Goal: Communication & Community: Share content

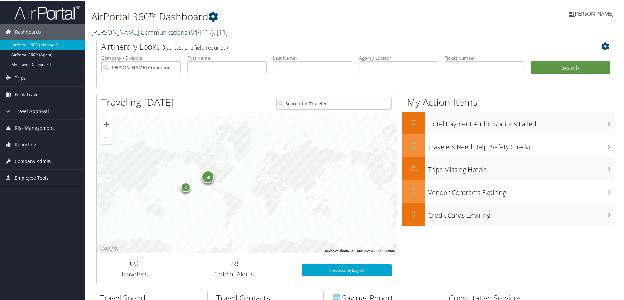
click at [21, 78] on span "Trips" at bounding box center [20, 77] width 11 height 16
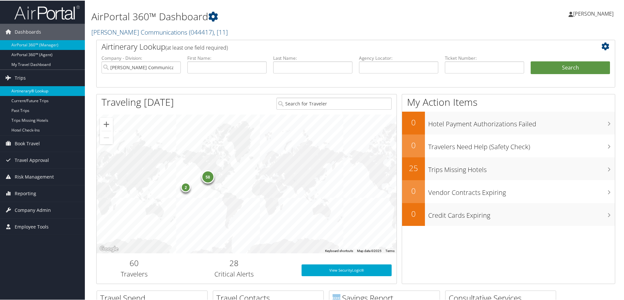
click at [31, 88] on link "Airtinerary® Lookup" at bounding box center [42, 90] width 85 height 10
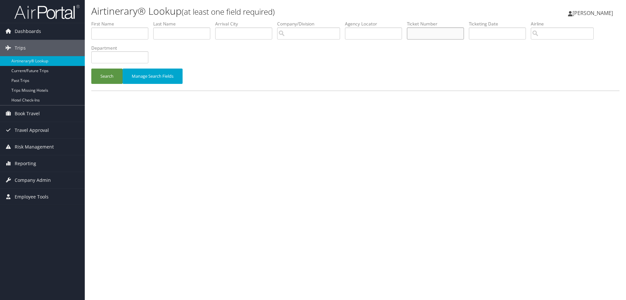
click at [430, 33] on input "text" at bounding box center [435, 33] width 57 height 12
type input "0067311494457"
click at [91, 69] on button "Search" at bounding box center [106, 76] width 31 height 15
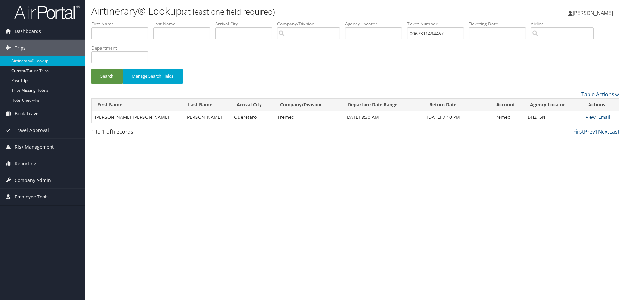
click at [586, 116] on link "View" at bounding box center [591, 117] width 10 height 6
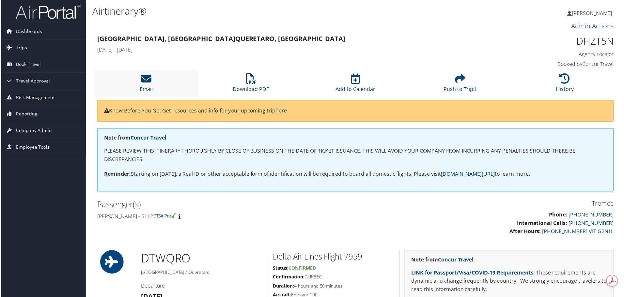
click at [143, 83] on icon at bounding box center [145, 79] width 10 height 10
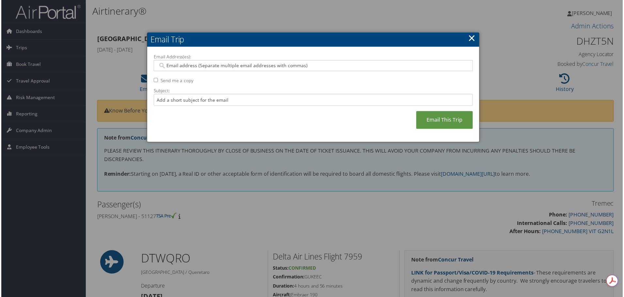
click at [177, 67] on input "Email Address(es):" at bounding box center [313, 66] width 312 height 7
paste input "sherry.nichter@tremec.com"
type input "sherry.nichter@tremec.com"
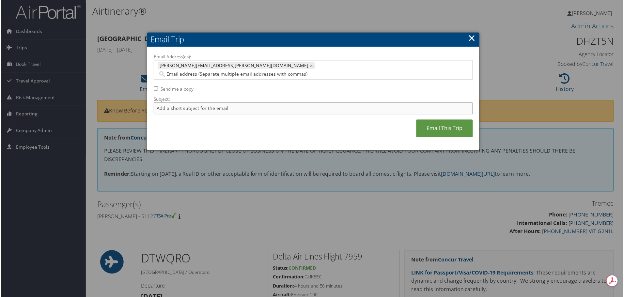
click at [176, 103] on input "Subject:" at bounding box center [313, 109] width 320 height 12
click at [181, 105] on input "Subject:" at bounding box center [313, 109] width 320 height 12
type input "Tremec - Memmer $1,064.07"
click at [443, 121] on link "Email This Trip" at bounding box center [445, 129] width 57 height 18
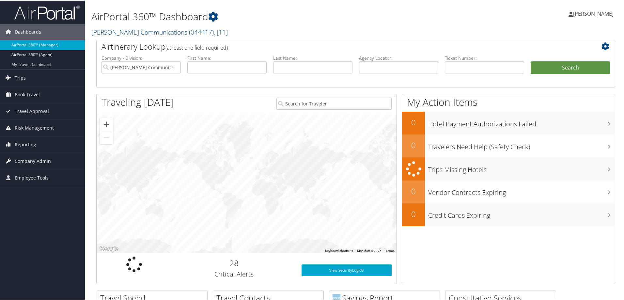
click at [38, 158] on span "Company Admin" at bounding box center [33, 160] width 36 height 16
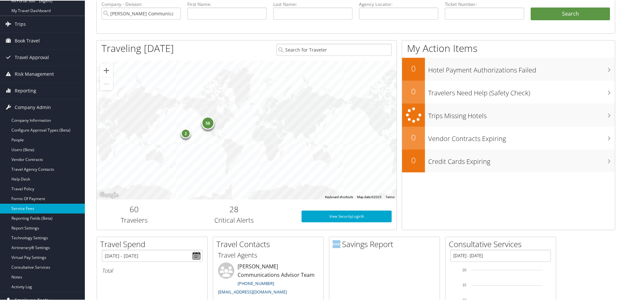
scroll to position [65, 0]
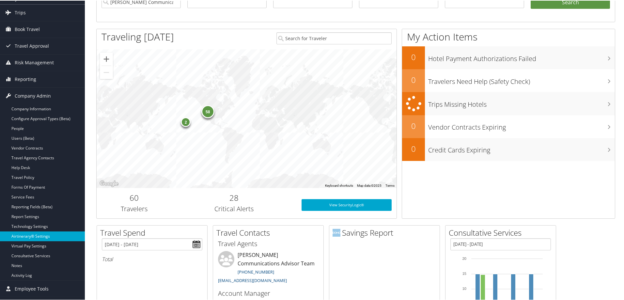
click at [35, 235] on link "Airtinerary® Settings" at bounding box center [42, 236] width 85 height 10
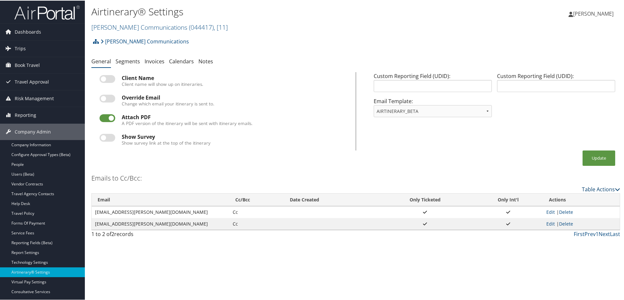
click at [595, 187] on link "Table Actions" at bounding box center [601, 188] width 38 height 7
click at [549, 197] on link "Add New Cc Email" at bounding box center [574, 198] width 86 height 11
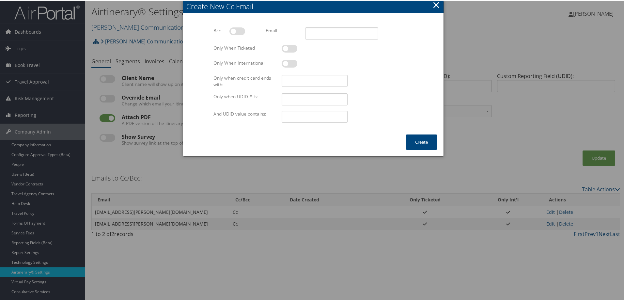
click at [435, 3] on button "×" at bounding box center [436, 4] width 8 height 13
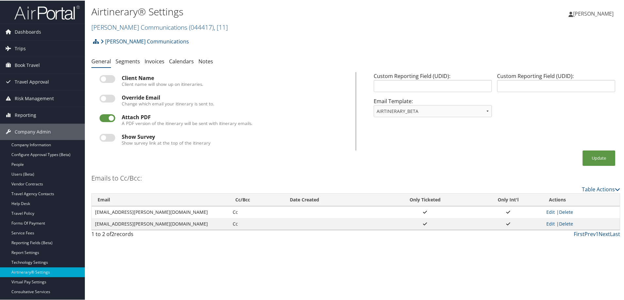
click at [437, 20] on div "Tammy Kruckeberg Tammy Kruckeberg My Settings Travel Agency Contacts Log Consul…" at bounding box center [522, 15] width 209 height 25
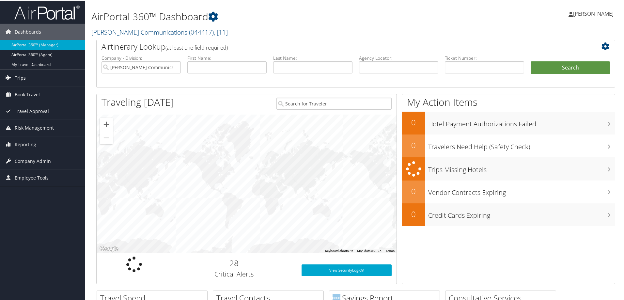
click at [23, 75] on span "Trips" at bounding box center [20, 77] width 11 height 16
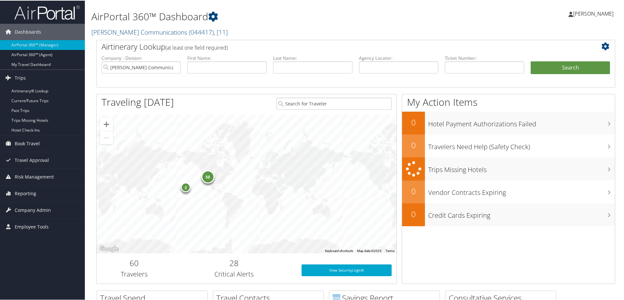
click at [268, 27] on h2 "Sorenson Communications ( 044417 ) , [ 11 ]" at bounding box center [267, 30] width 352 height 11
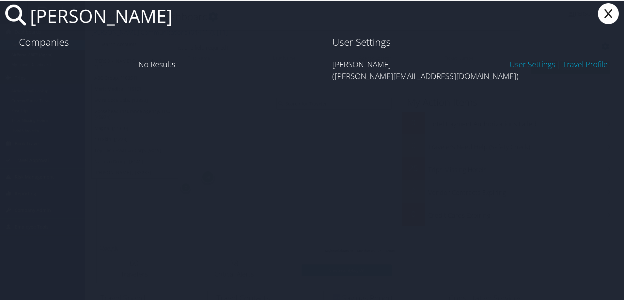
type input "dalton heater"
click at [526, 63] on link "User Settings" at bounding box center [532, 63] width 46 height 11
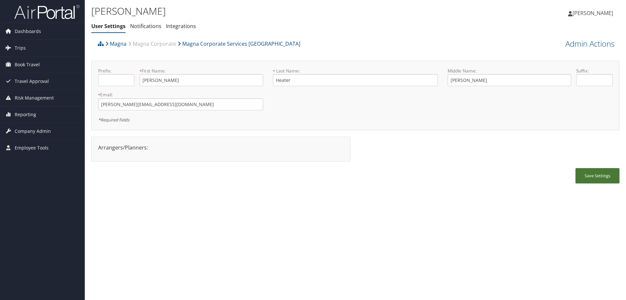
click at [594, 175] on button "Save Settings" at bounding box center [598, 175] width 44 height 15
click at [321, 28] on ul "User Settings Notifications Integrations" at bounding box center [267, 27] width 352 height 12
click at [20, 45] on span "Trips" at bounding box center [20, 48] width 11 height 16
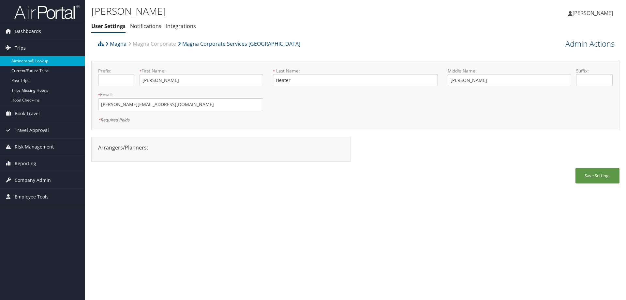
click at [44, 61] on link "Airtinerary® Lookup" at bounding box center [42, 61] width 85 height 10
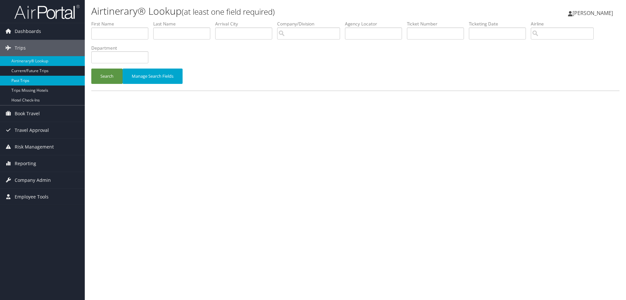
click at [27, 80] on link "Past Trips" at bounding box center [42, 81] width 85 height 10
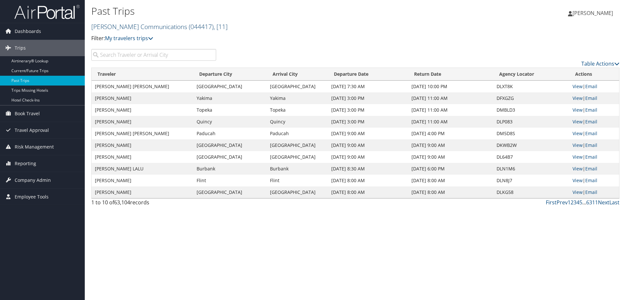
click at [126, 25] on link "[PERSON_NAME] Communications ( 044417 ) , [ 11 ]" at bounding box center [159, 26] width 136 height 9
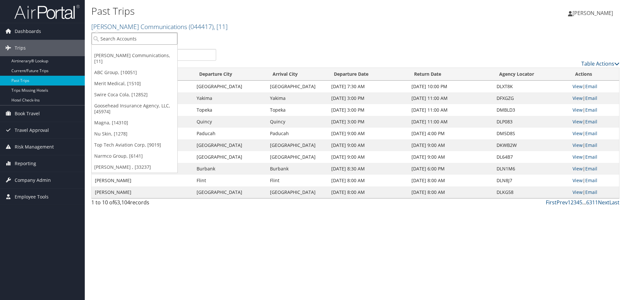
click at [126, 40] on input "search" at bounding box center [135, 39] width 86 height 12
type input "magna corporate services"
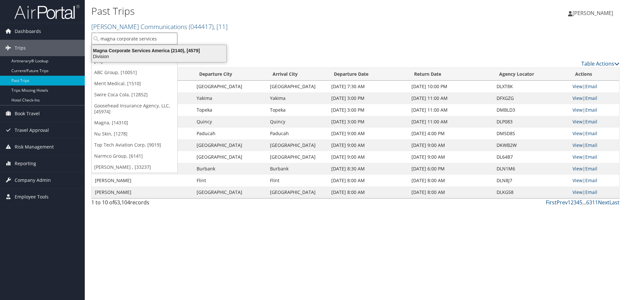
click at [136, 50] on div "Magna Corporate Services America (2140), [4579]" at bounding box center [159, 51] width 142 height 6
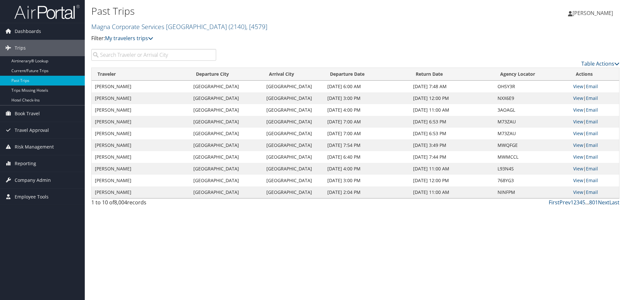
click at [135, 53] on input "search" at bounding box center [153, 55] width 125 height 12
type input "heater"
click at [578, 97] on link "View" at bounding box center [579, 98] width 10 height 6
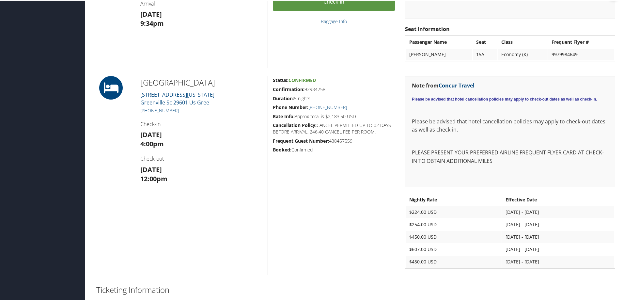
scroll to position [294, 0]
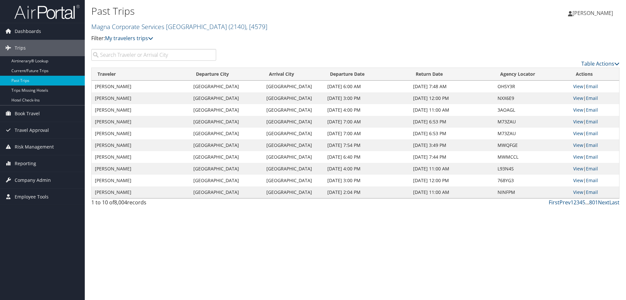
drag, startPoint x: 109, startPoint y: 26, endPoint x: 110, endPoint y: 35, distance: 9.5
click at [109, 26] on link "Magna Corporate Services America ( 2140 ) , [ 4579 ]" at bounding box center [179, 26] width 176 height 9
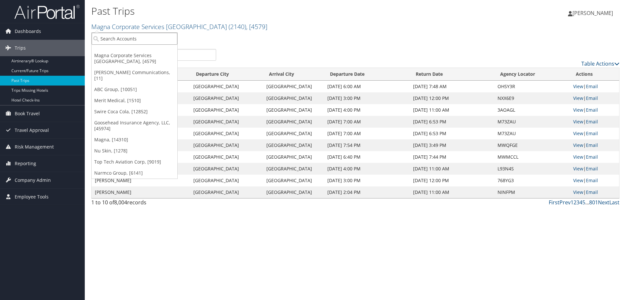
click at [110, 39] on input "search" at bounding box center [135, 39] width 86 height 12
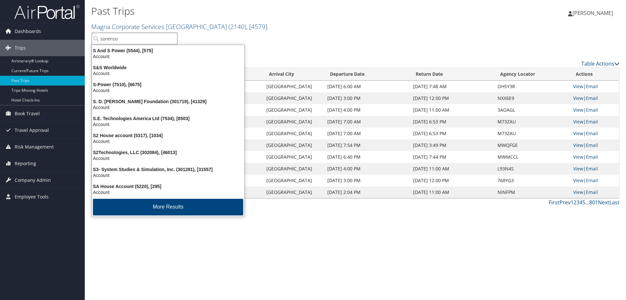
type input "sorenson"
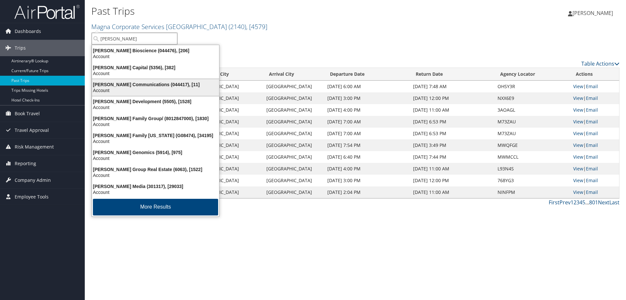
click at [132, 86] on div "Sorenson Communications (044417), [11]" at bounding box center [155, 85] width 135 height 6
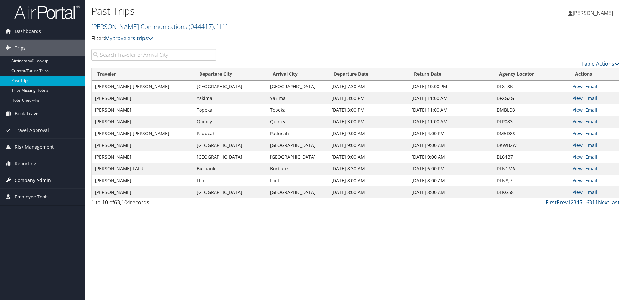
click at [35, 180] on span "Company Admin" at bounding box center [33, 180] width 36 height 16
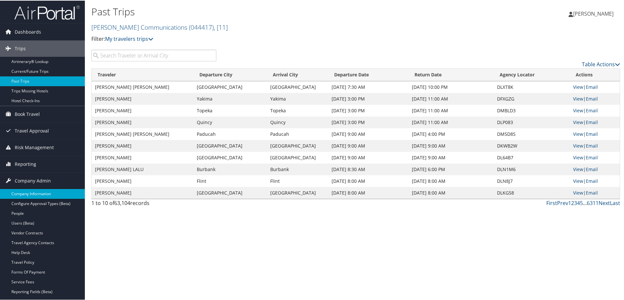
click at [32, 191] on link "Company Information" at bounding box center [42, 193] width 85 height 10
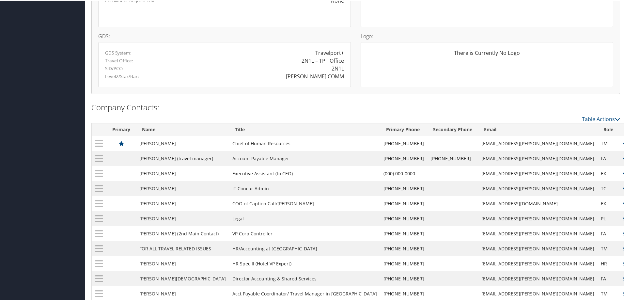
scroll to position [525, 0]
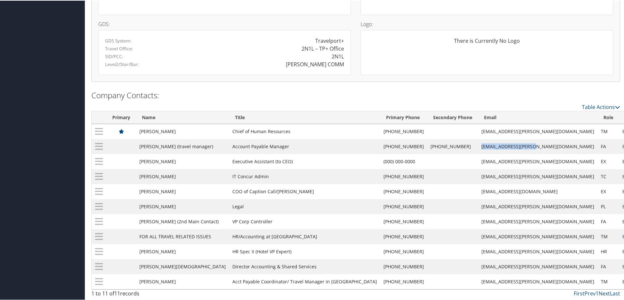
drag, startPoint x: 526, startPoint y: 143, endPoint x: 469, endPoint y: 147, distance: 57.5
click at [478, 147] on td "[EMAIL_ADDRESS][PERSON_NAME][DOMAIN_NAME]" at bounding box center [537, 145] width 119 height 15
copy td "[EMAIL_ADDRESS][PERSON_NAME][DOMAIN_NAME]"
drag, startPoint x: 526, startPoint y: 221, endPoint x: 457, endPoint y: 220, distance: 69.2
click at [457, 220] on tr "[PERSON_NAME] (2nd Main Contact) VP Corp Controller [PHONE_NUMBER] [EMAIL_ADDRE…" at bounding box center [373, 220] width 562 height 15
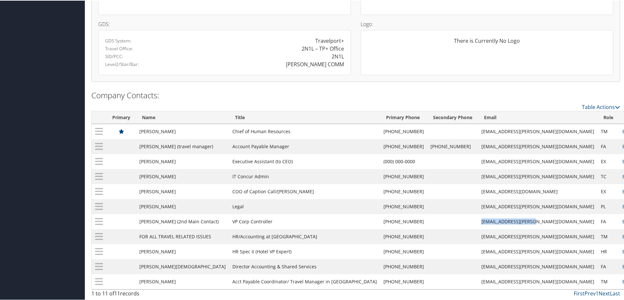
copy tr "[EMAIL_ADDRESS][PERSON_NAME][DOMAIN_NAME]"
click at [525, 218] on td "writacco@sorenson.com" at bounding box center [537, 220] width 119 height 15
copy tr "writacco@sorenson.com"
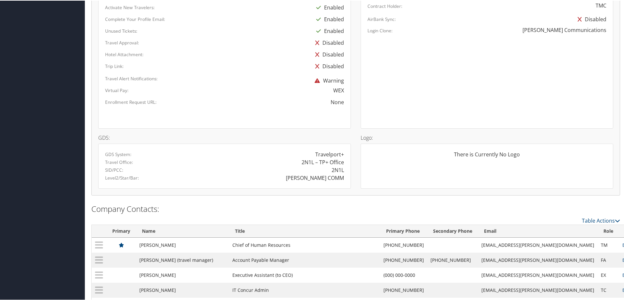
scroll to position [296, 0]
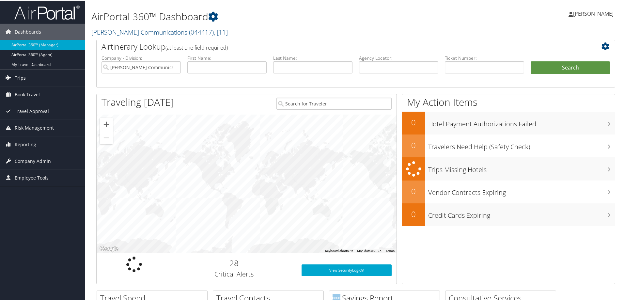
click at [21, 76] on span "Trips" at bounding box center [20, 77] width 11 height 16
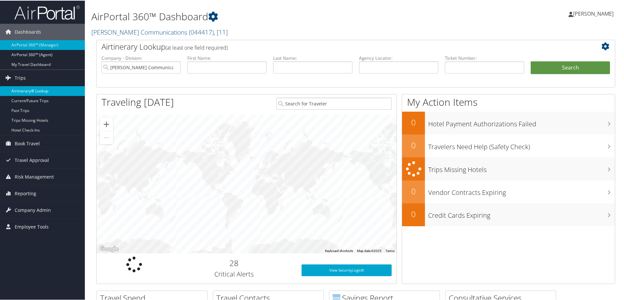
click at [32, 85] on link "Airtinerary® Lookup" at bounding box center [42, 90] width 85 height 10
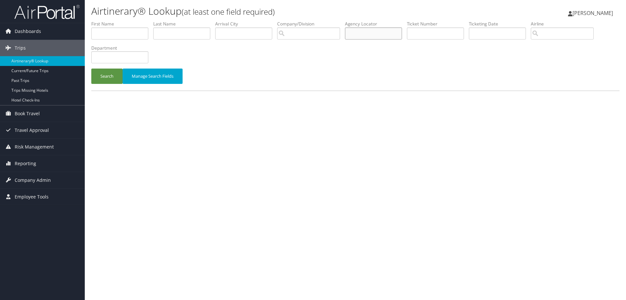
drag, startPoint x: 358, startPoint y: 32, endPoint x: 383, endPoint y: 36, distance: 25.5
click at [358, 31] on input "text" at bounding box center [373, 33] width 57 height 12
paste input "DNSY6B"
type input "DNSY6B"
click at [100, 74] on button "Search" at bounding box center [106, 76] width 31 height 15
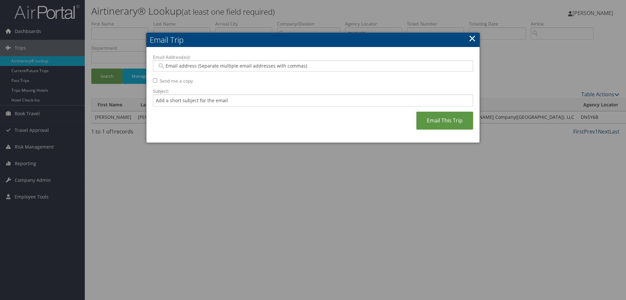
click at [174, 63] on input "Email Address(es):" at bounding box center [313, 66] width 312 height 7
type input "[PERSON_NAME][EMAIL_ADDRESS][PERSON_NAME][DOMAIN_NAME]"
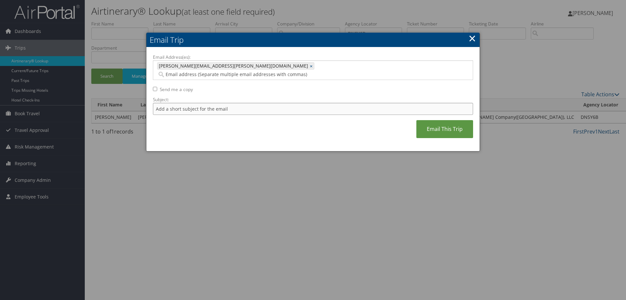
click at [171, 103] on input "Subject:" at bounding box center [313, 109] width 320 height 12
type input "[PERSON_NAME]"
click at [428, 121] on link "Email This Trip" at bounding box center [445, 129] width 57 height 18
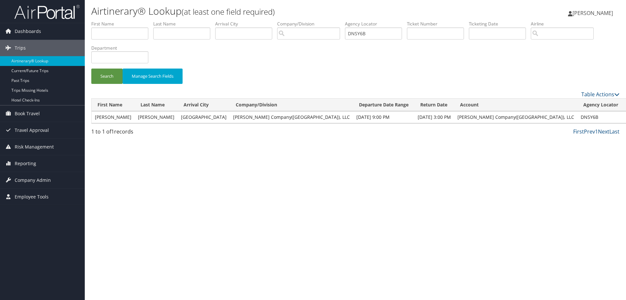
click at [626, 117] on link "View" at bounding box center [633, 117] width 10 height 6
click at [255, 67] on div "Search Manage Search Fields" at bounding box center [355, 56] width 538 height 70
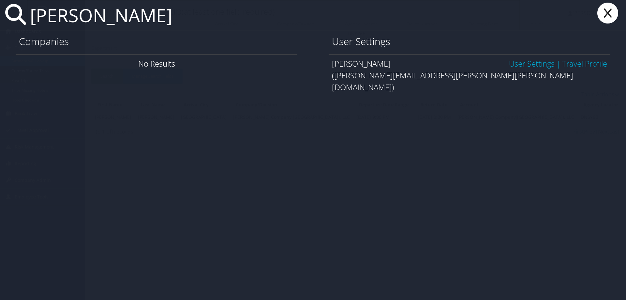
type input "[PERSON_NAME]"
drag, startPoint x: 451, startPoint y: 76, endPoint x: 333, endPoint y: 76, distance: 117.8
click at [333, 76] on div "([PERSON_NAME][EMAIL_ADDRESS][PERSON_NAME][PERSON_NAME][DOMAIN_NAME])" at bounding box center [469, 80] width 275 height 23
copy div "[PERSON_NAME][EMAIL_ADDRESS][PERSON_NAME][PERSON_NAME][DOMAIN_NAME]"
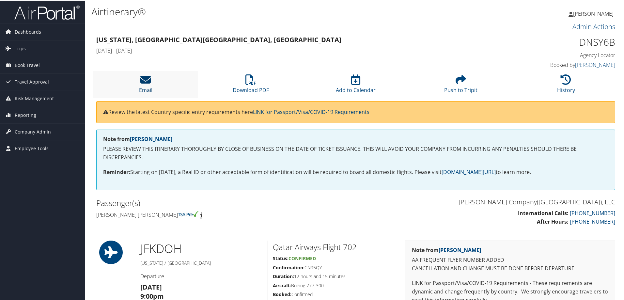
click at [148, 82] on icon at bounding box center [145, 79] width 10 height 10
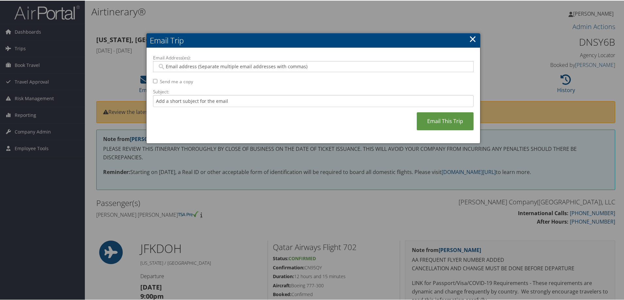
click at [179, 67] on input "Email Address(es):" at bounding box center [313, 66] width 312 height 7
paste input "[PERSON_NAME][EMAIL_ADDRESS][PERSON_NAME][PERSON_NAME][DOMAIN_NAME]"
type input "[PERSON_NAME][EMAIL_ADDRESS][PERSON_NAME][PERSON_NAME][DOMAIN_NAME]"
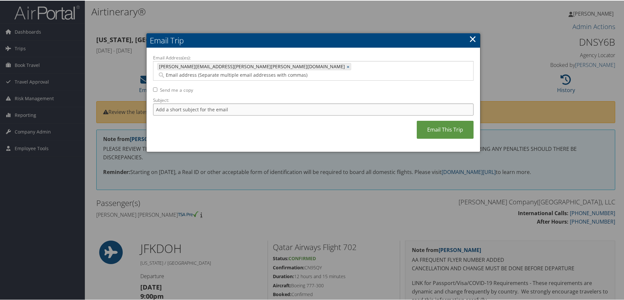
click at [186, 103] on input "Subject:" at bounding box center [313, 109] width 320 height 12
type input "Russ Soper"
click at [432, 120] on link "Email This Trip" at bounding box center [445, 129] width 57 height 18
